Goal: Navigation & Orientation: Find specific page/section

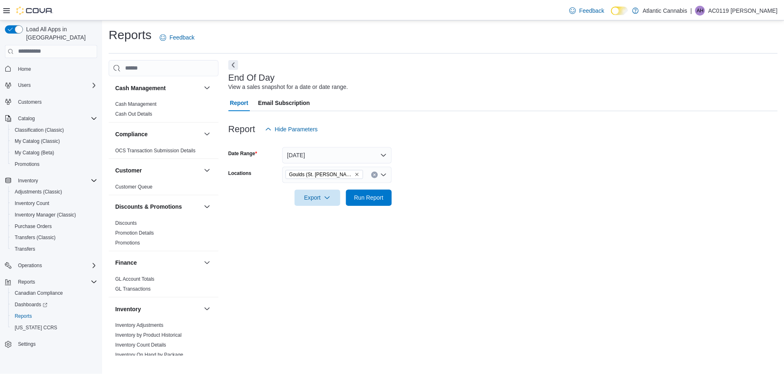
scroll to position [444, 0]
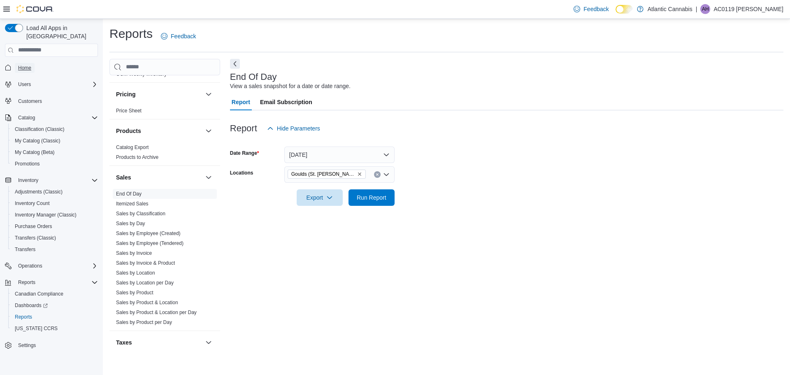
click at [27, 65] on span "Home" at bounding box center [24, 68] width 13 height 7
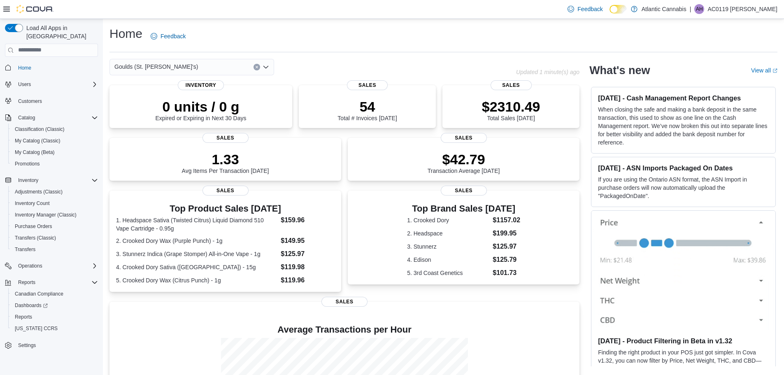
click at [267, 67] on icon "Open list of options" at bounding box center [265, 66] width 5 height 2
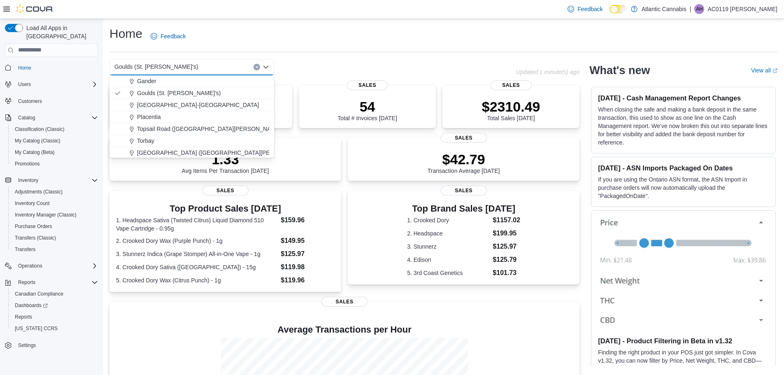
scroll to position [49, 0]
click at [169, 150] on span "[GEOGRAPHIC_DATA] ([GEOGRAPHIC_DATA][PERSON_NAME])" at bounding box center [223, 151] width 173 height 8
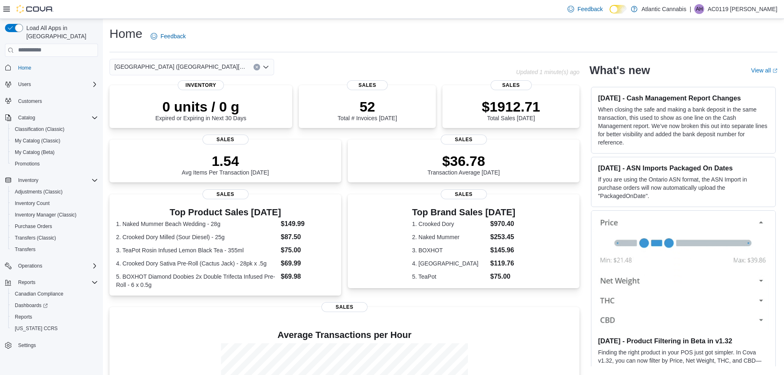
click at [268, 66] on icon "Open list of options" at bounding box center [265, 66] width 5 height 2
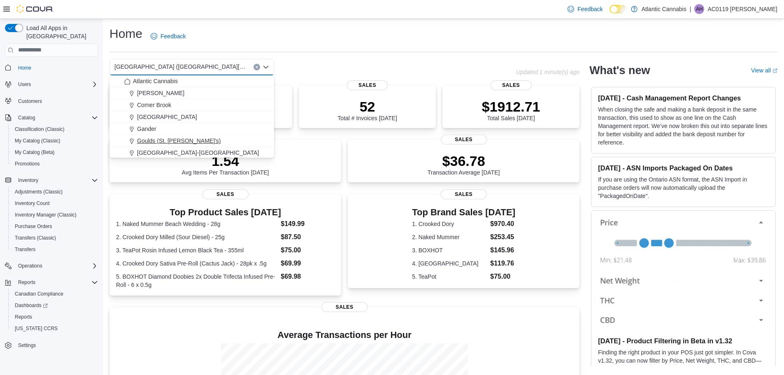
click at [172, 137] on span "Goulds (St. [PERSON_NAME]'s)" at bounding box center [179, 141] width 84 height 8
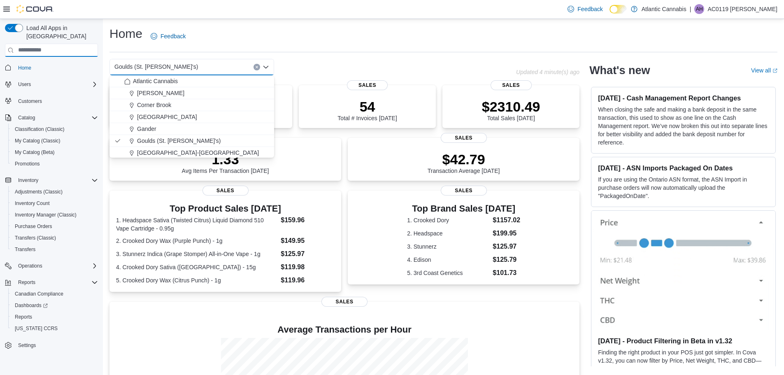
click at [52, 44] on input "search" at bounding box center [51, 50] width 93 height 13
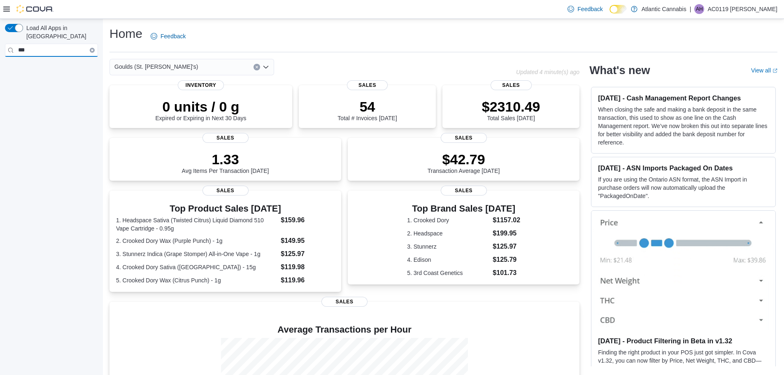
type input "***"
click at [91, 49] on icon "Clear input" at bounding box center [92, 50] width 2 height 2
